Goal: Information Seeking & Learning: Learn about a topic

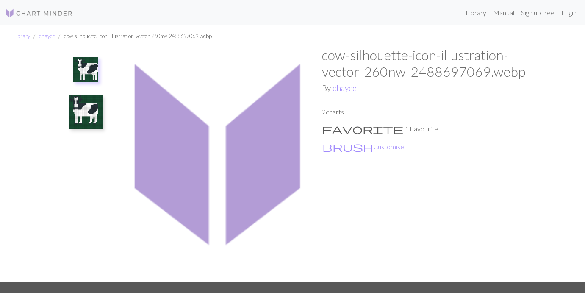
click at [93, 112] on img at bounding box center [86, 112] width 34 height 34
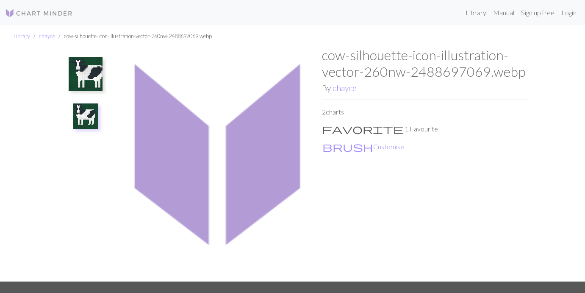
click at [94, 73] on img at bounding box center [86, 74] width 34 height 34
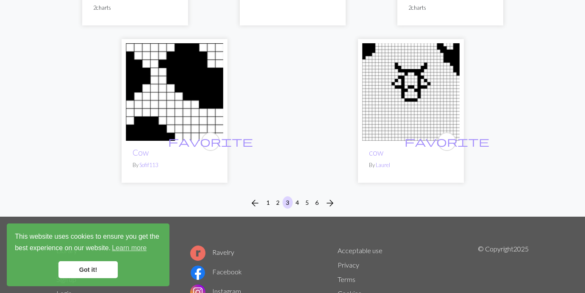
scroll to position [2979, 0]
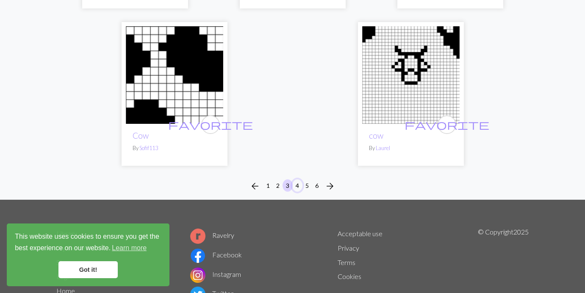
click at [297, 179] on button "4" at bounding box center [297, 185] width 10 height 12
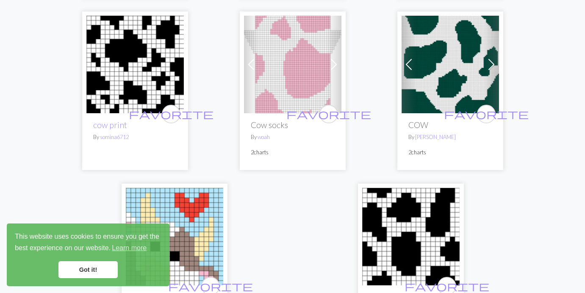
scroll to position [2759, 0]
